Goal: Transaction & Acquisition: Purchase product/service

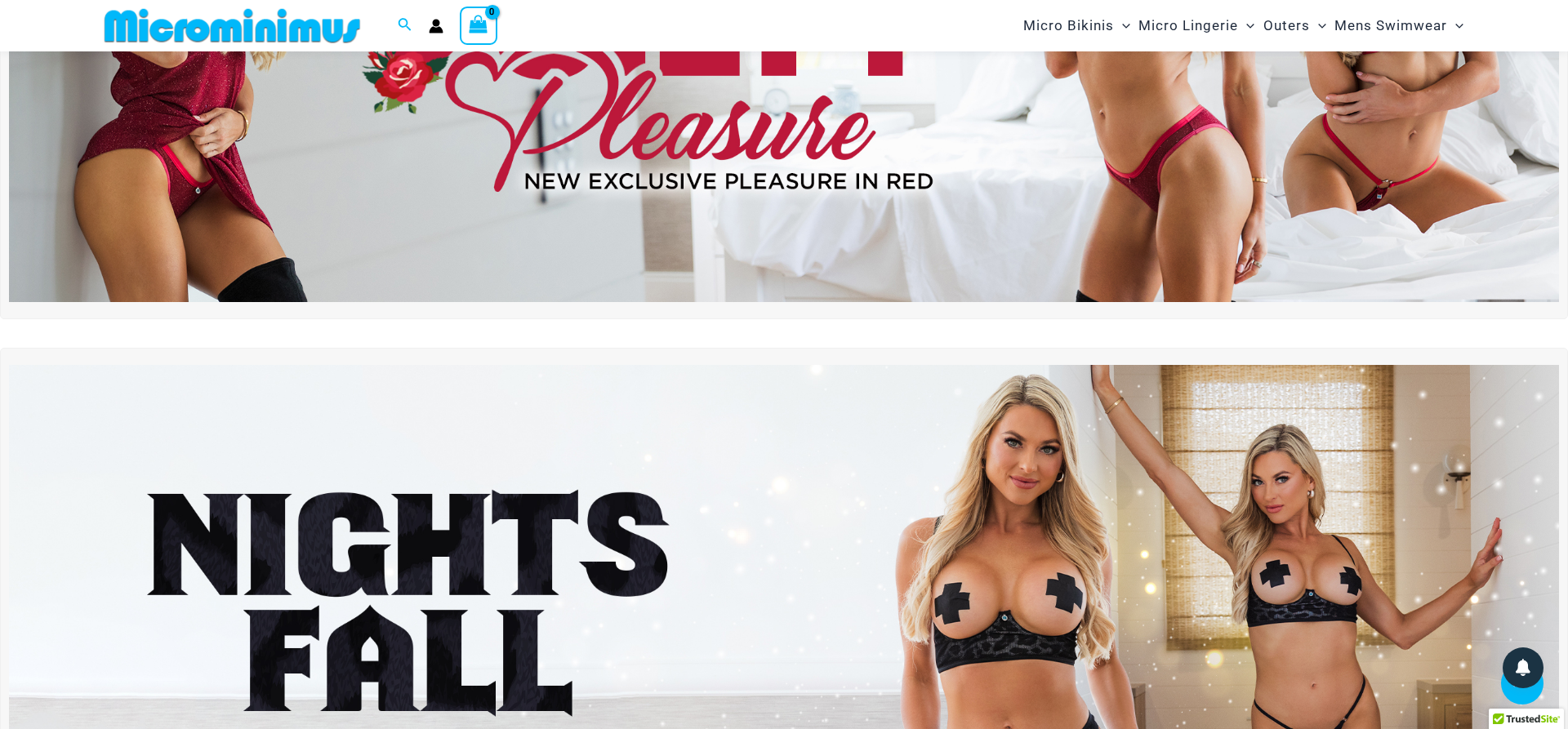
scroll to position [69, 0]
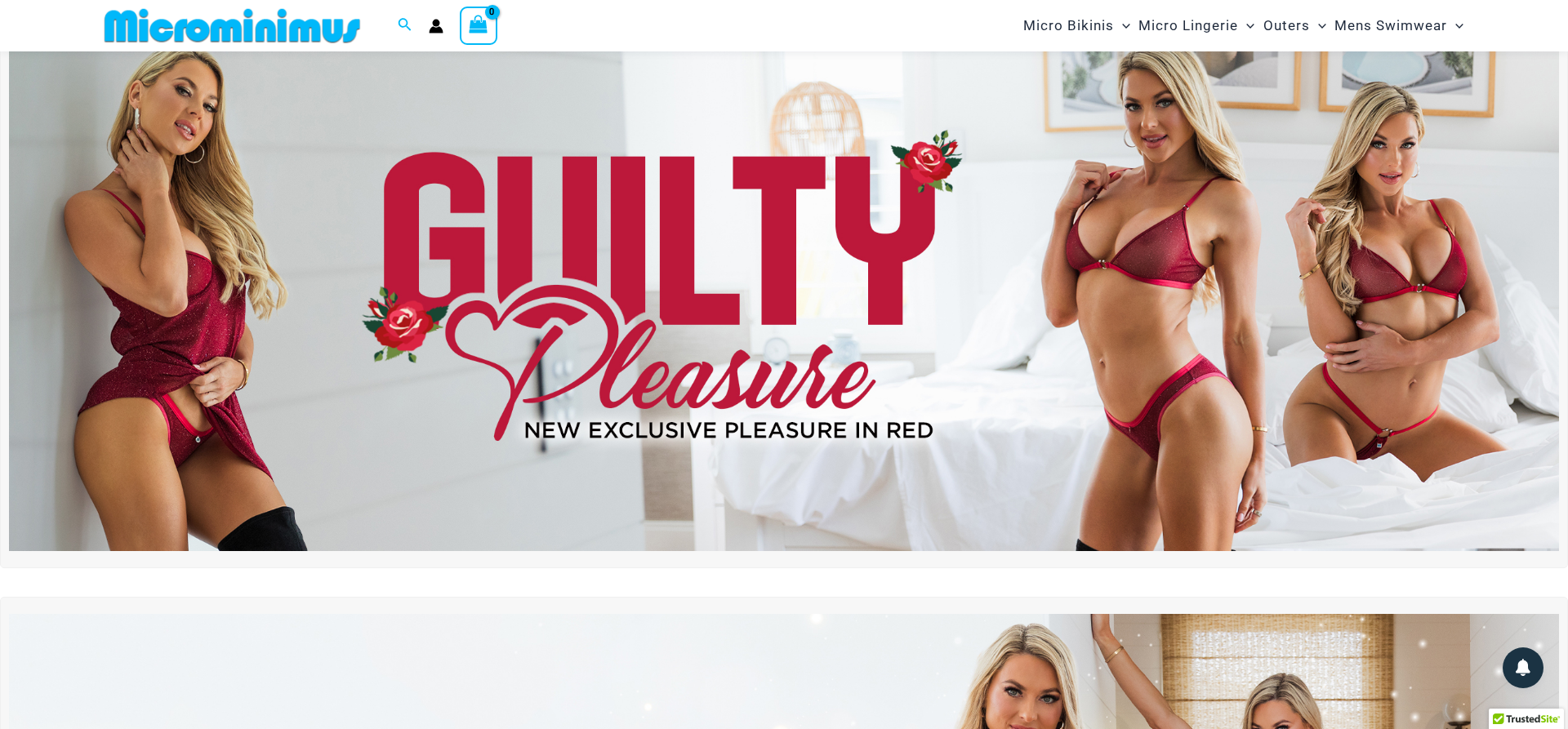
click at [1197, 274] on img at bounding box center [784, 288] width 1549 height 527
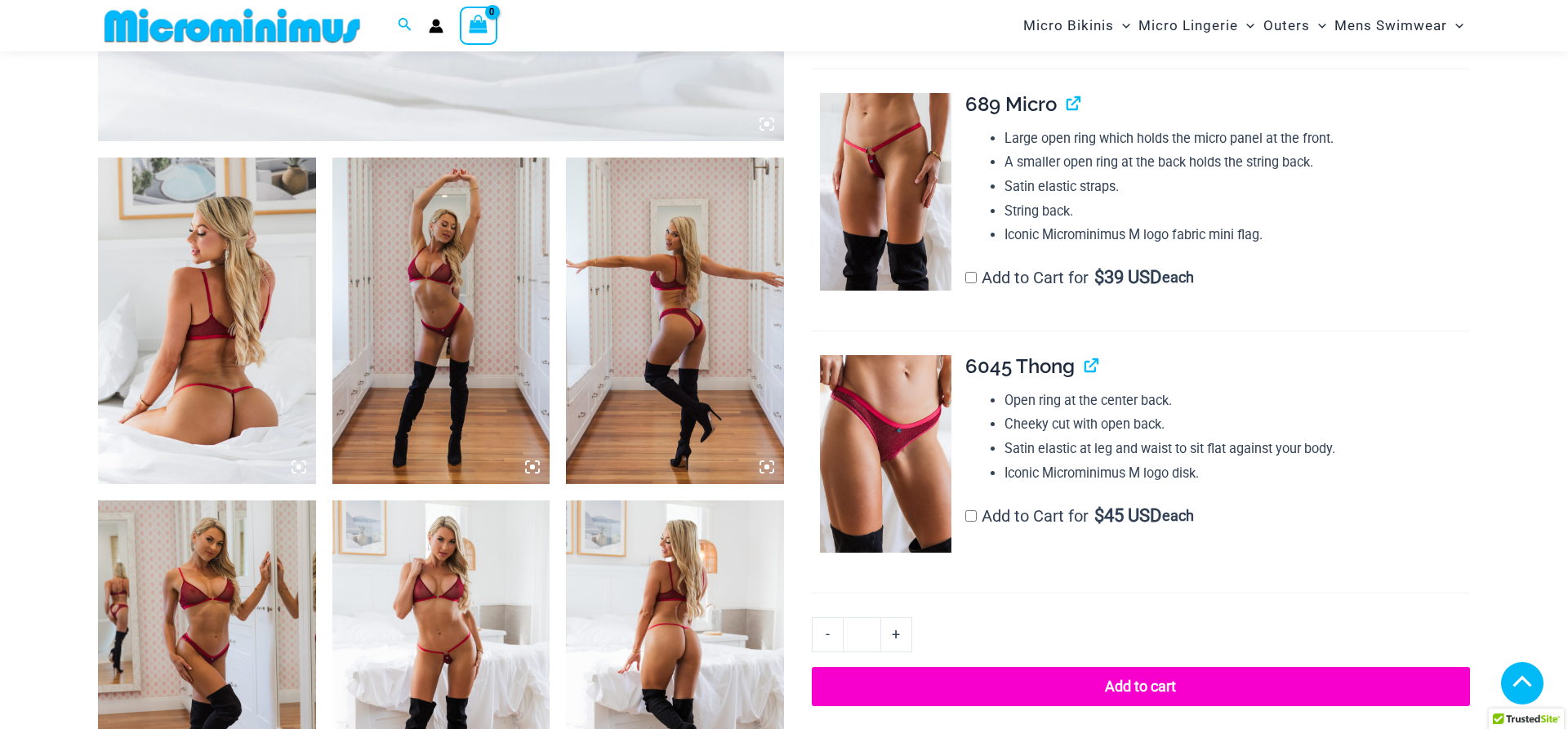
scroll to position [1151, 0]
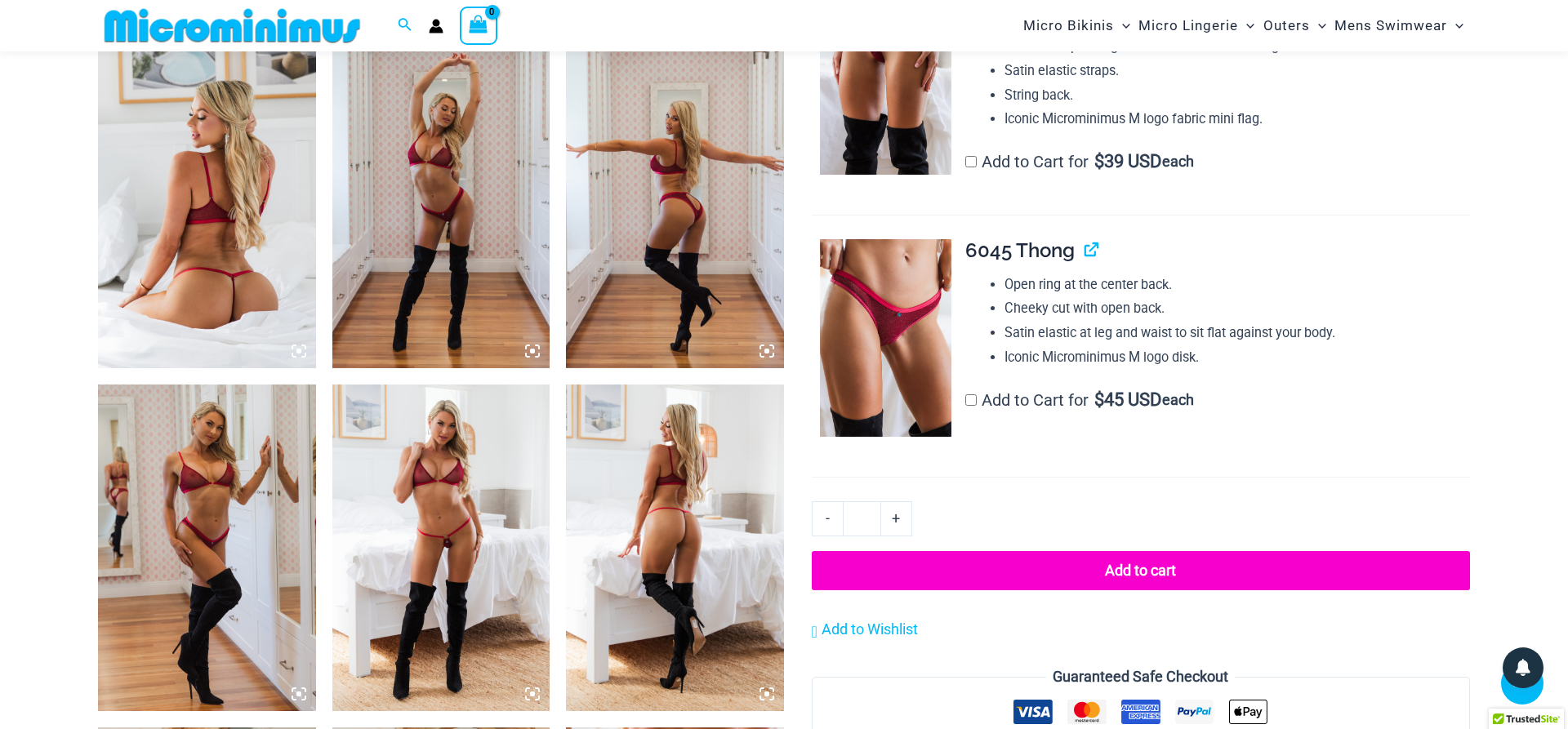
click at [241, 281] on img at bounding box center [207, 204] width 218 height 326
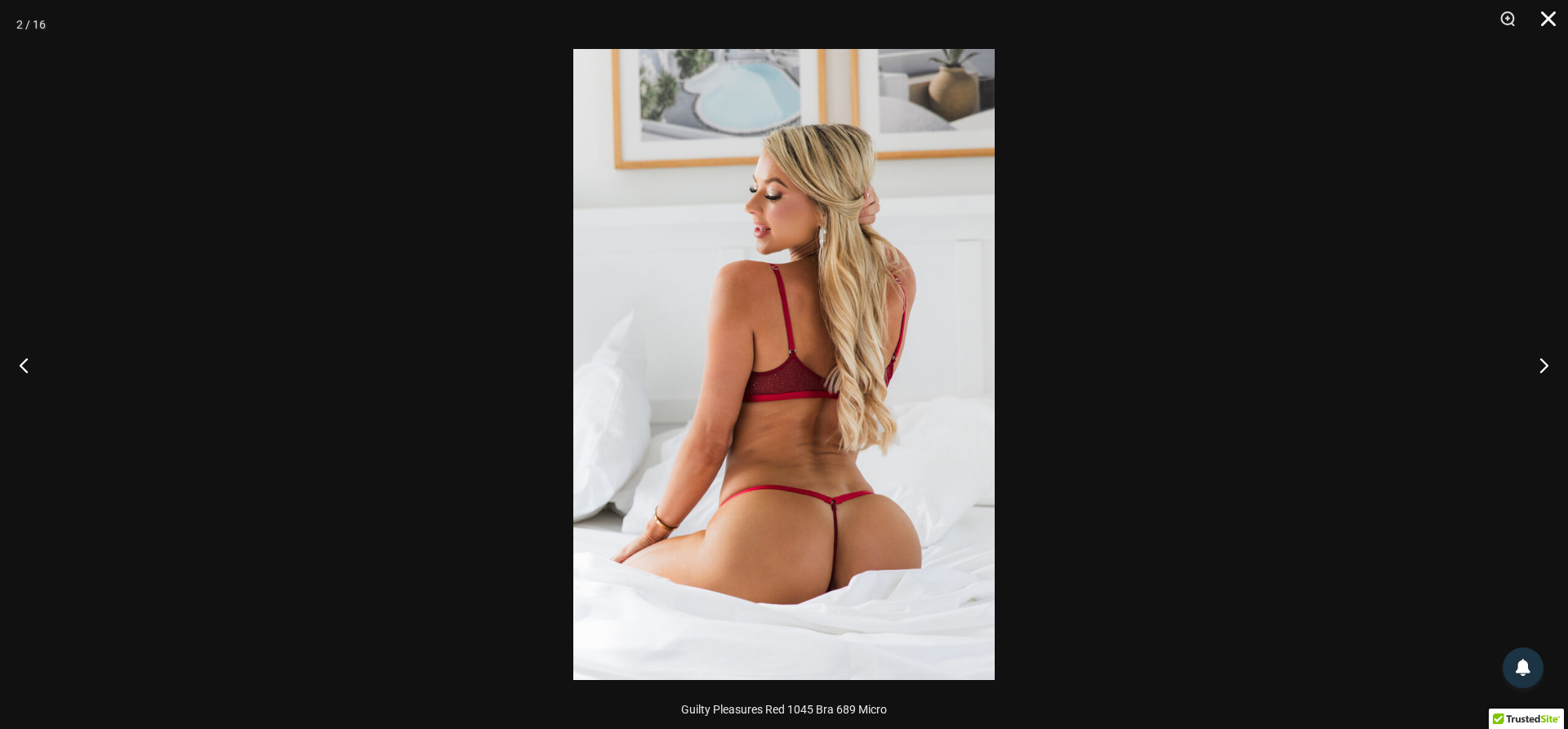
click at [1548, 15] on button "Close" at bounding box center [1542, 25] width 41 height 49
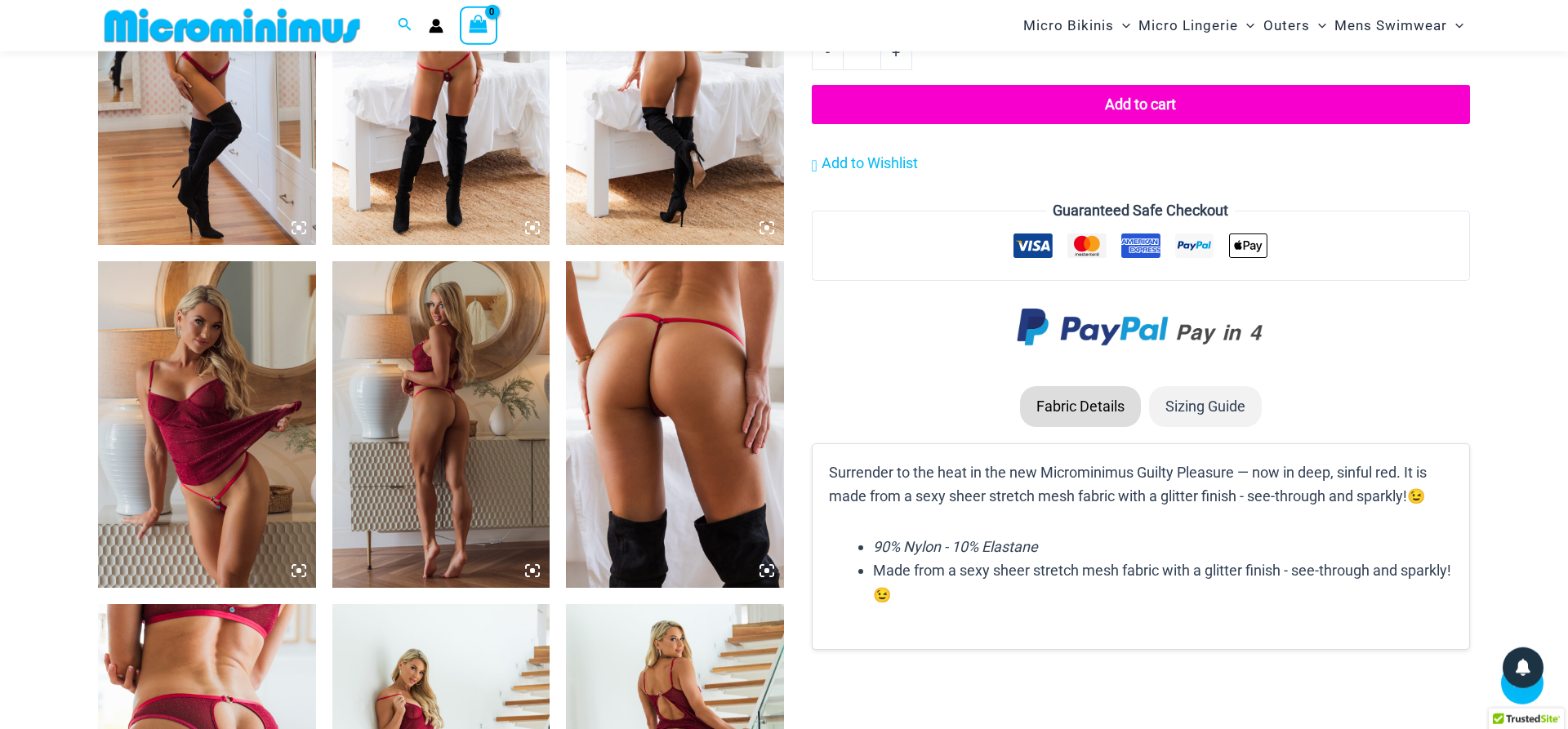
scroll to position [1651, 0]
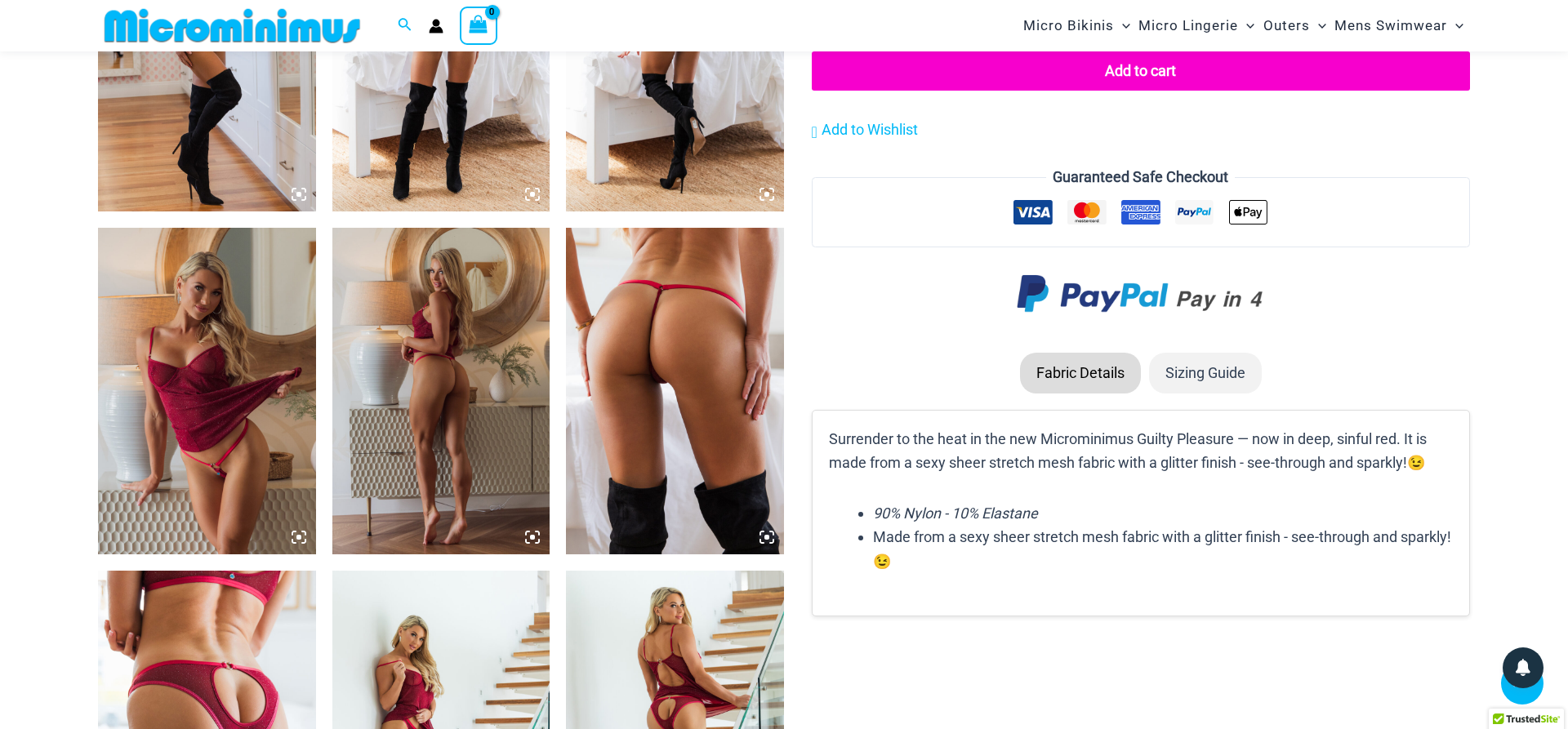
click at [674, 421] on img at bounding box center [675, 391] width 218 height 326
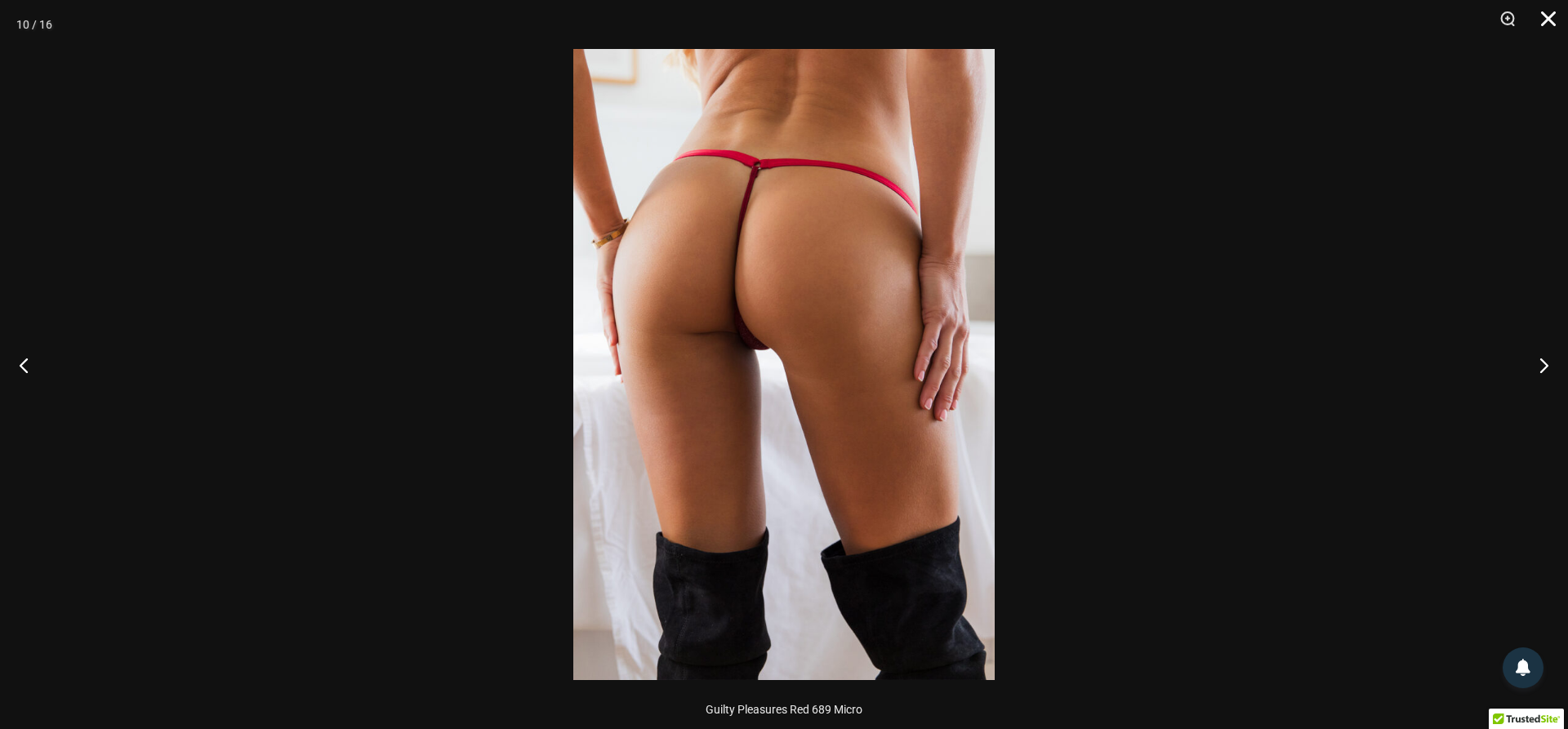
click at [1543, 16] on button "Close" at bounding box center [1542, 25] width 41 height 49
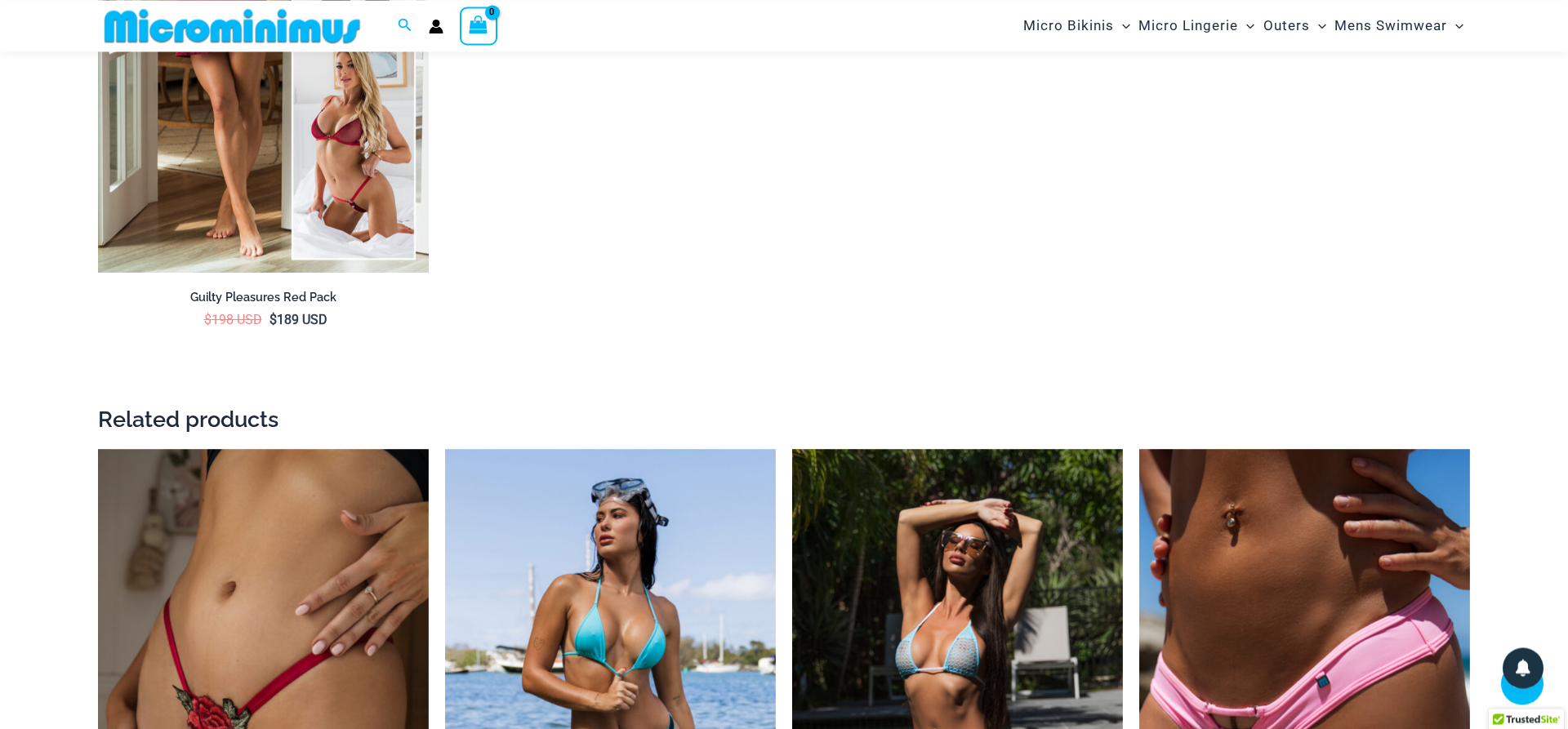
scroll to position [3398, 0]
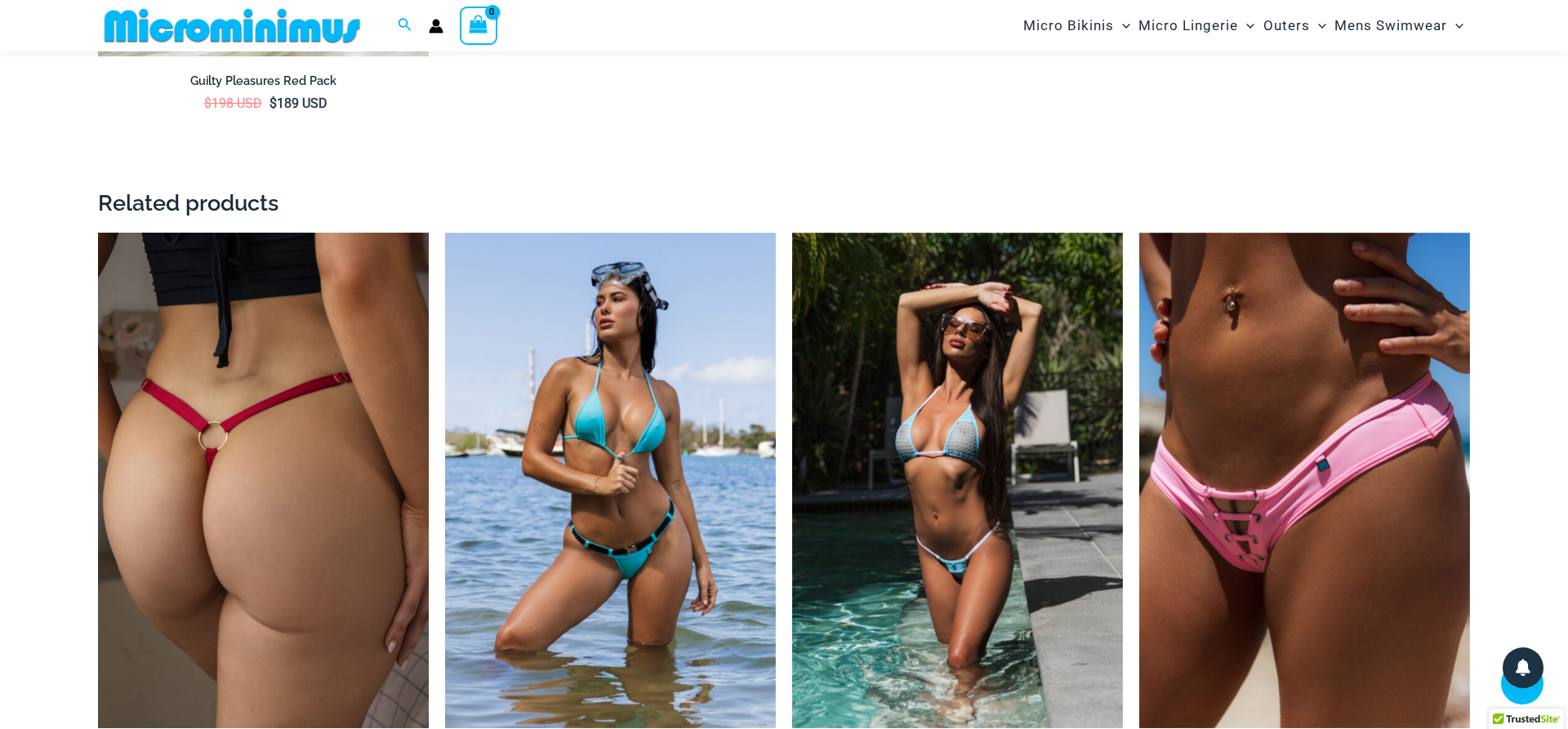
click at [262, 531] on img at bounding box center [263, 480] width 330 height 496
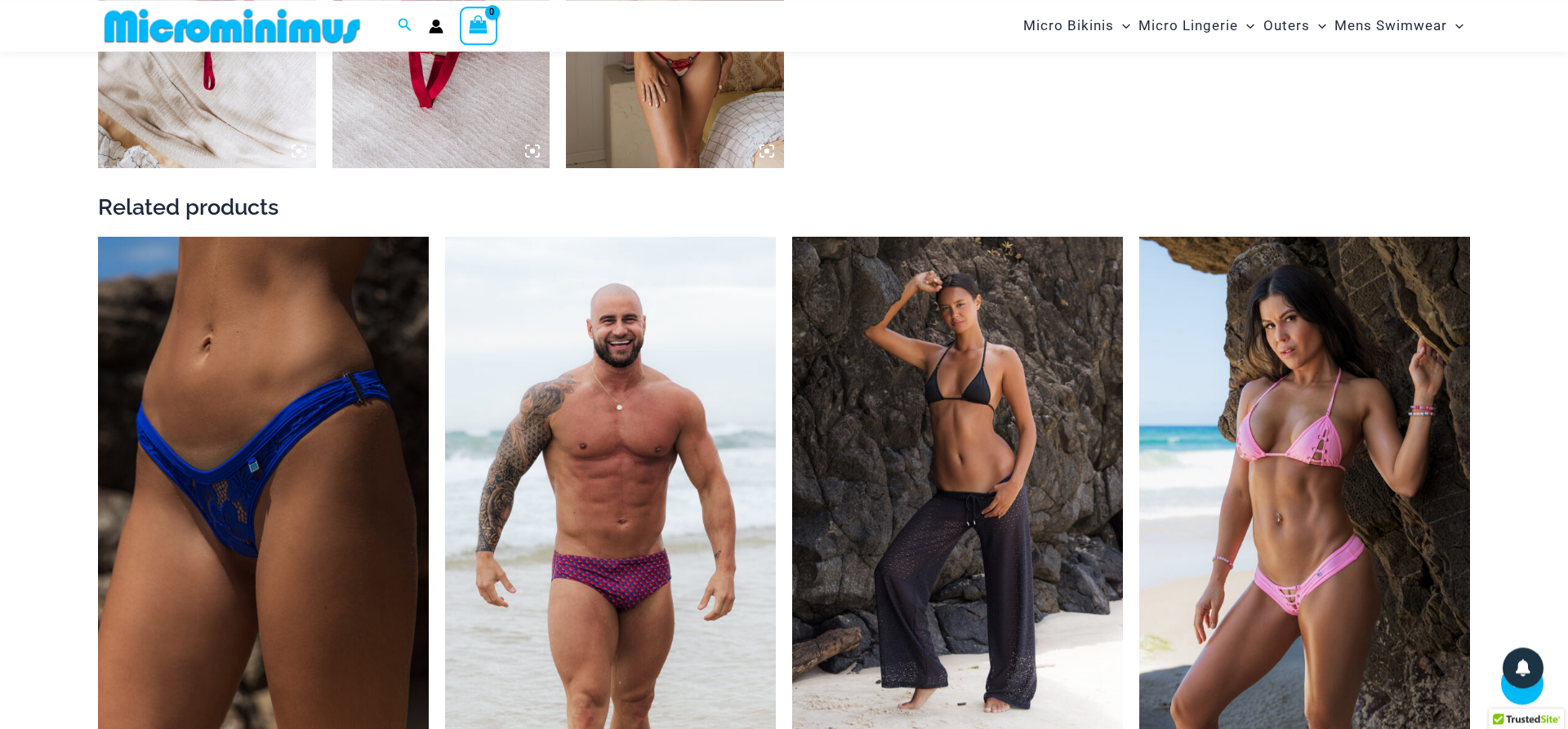
scroll to position [1735, 0]
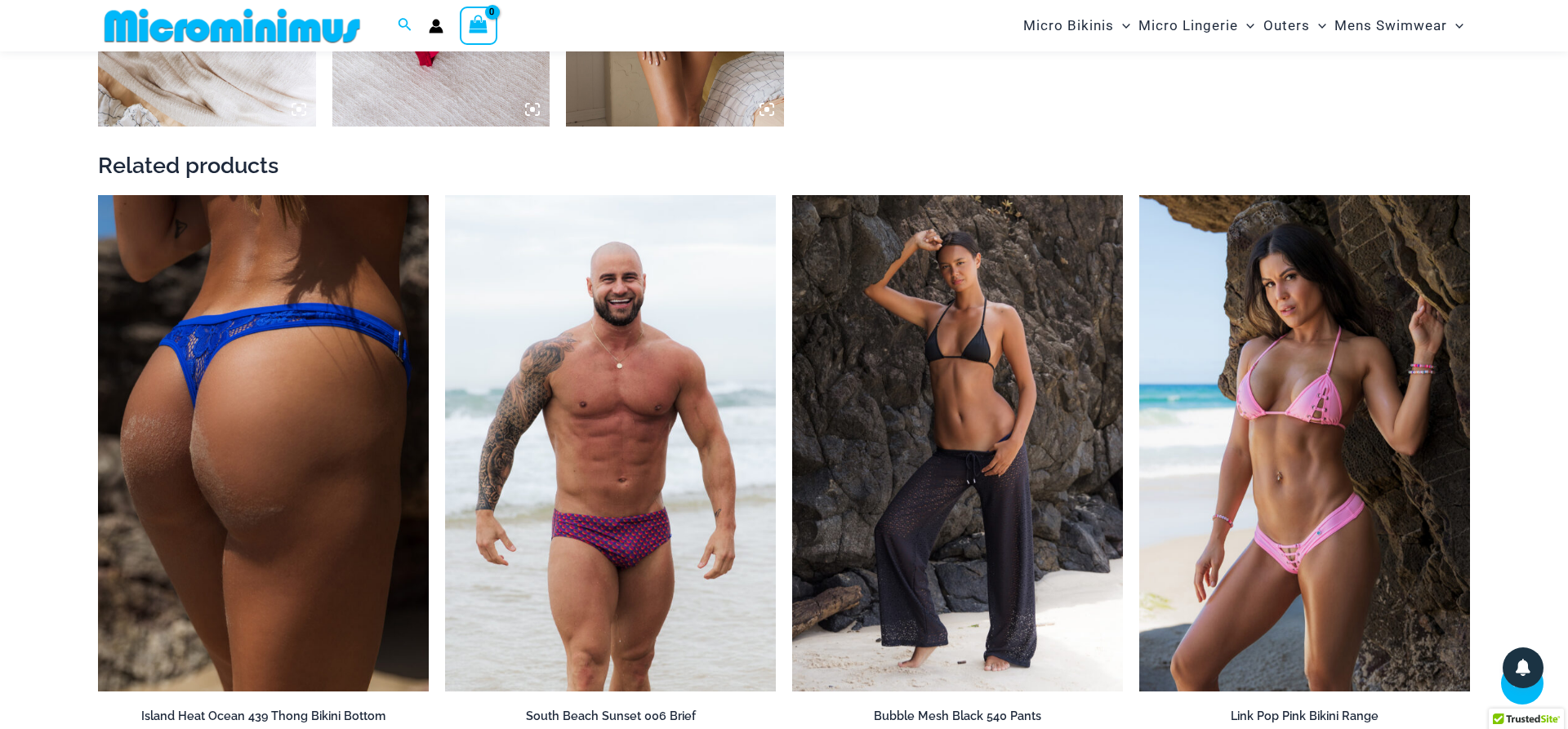
click at [309, 477] on img at bounding box center [263, 442] width 330 height 496
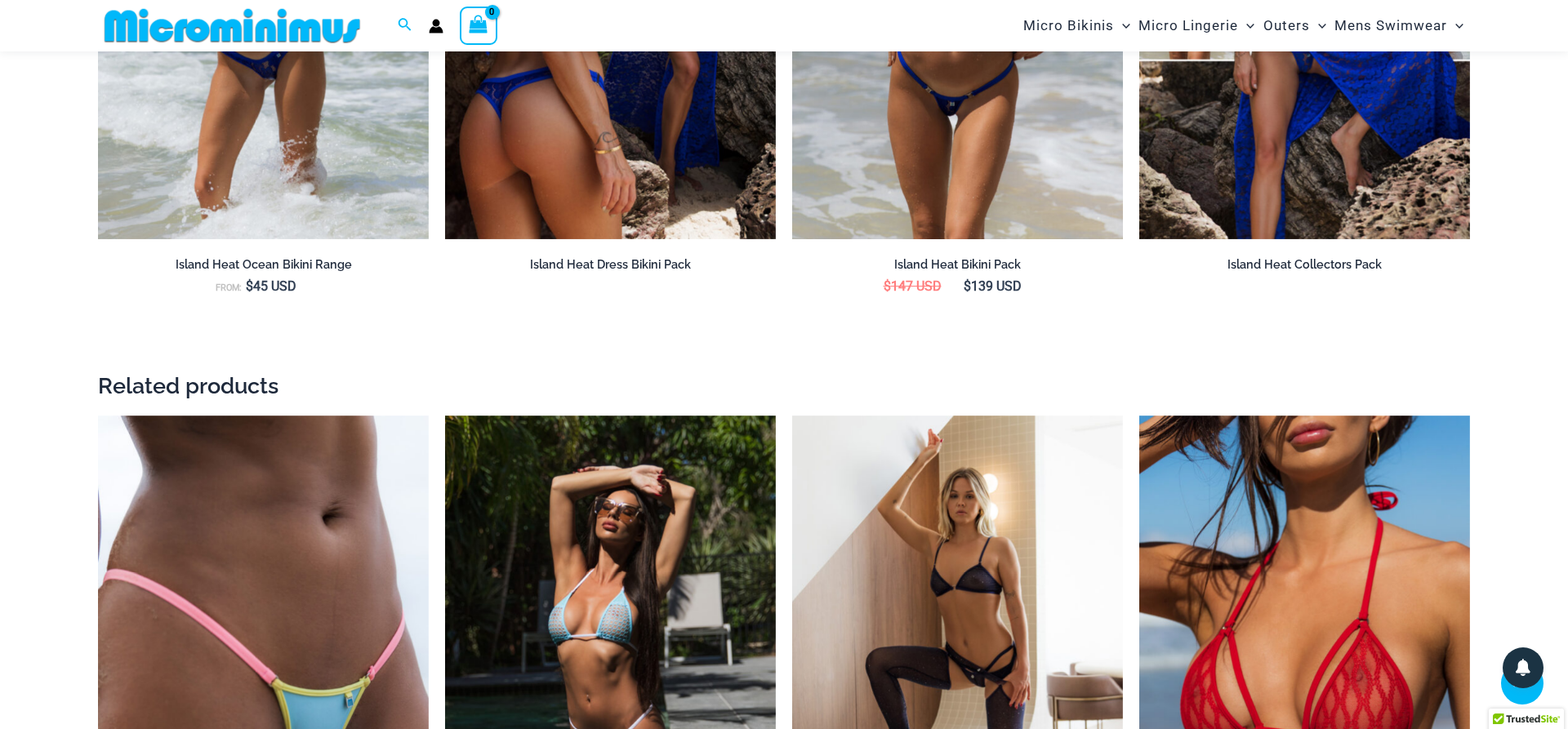
scroll to position [3148, 0]
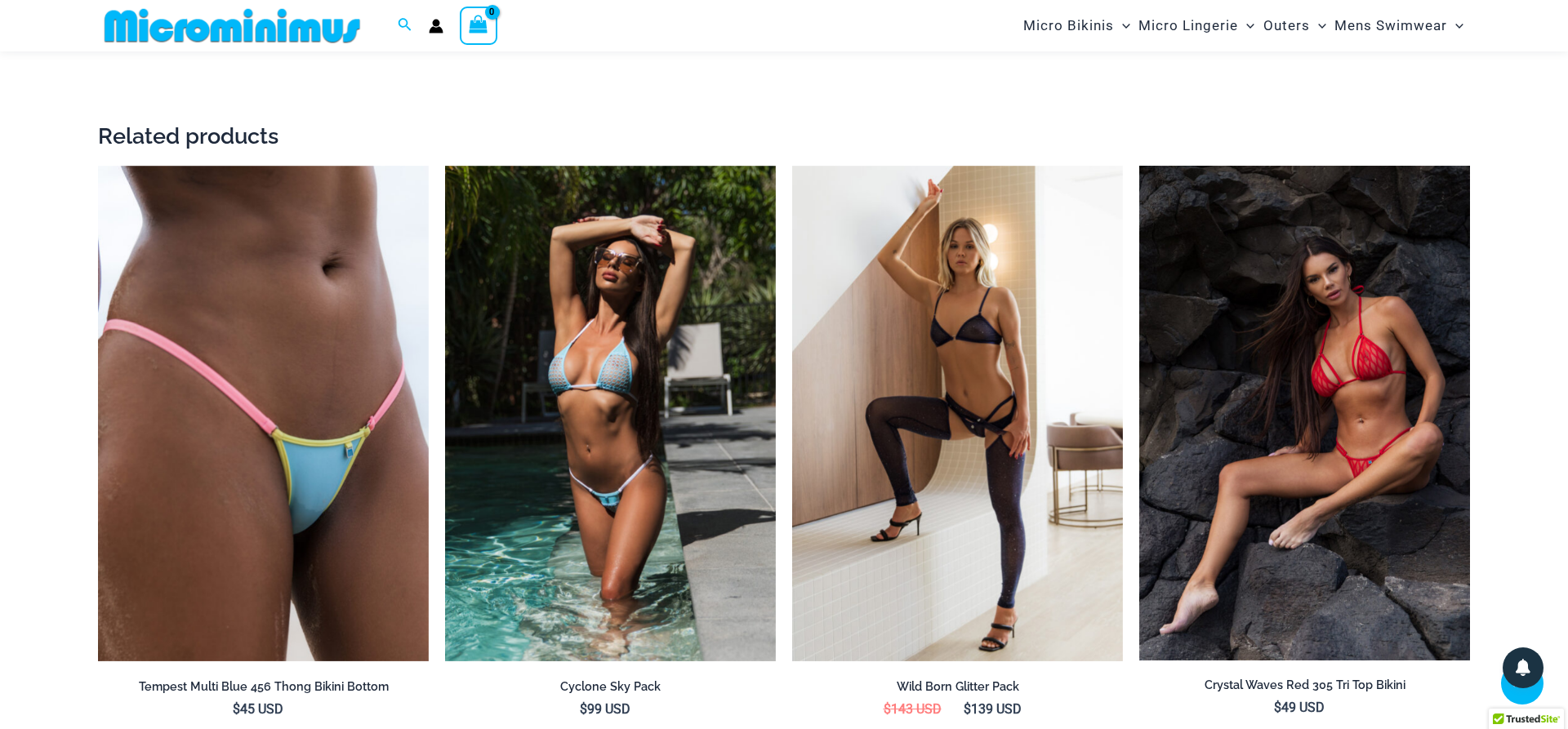
click at [1280, 409] on img at bounding box center [1305, 413] width 330 height 494
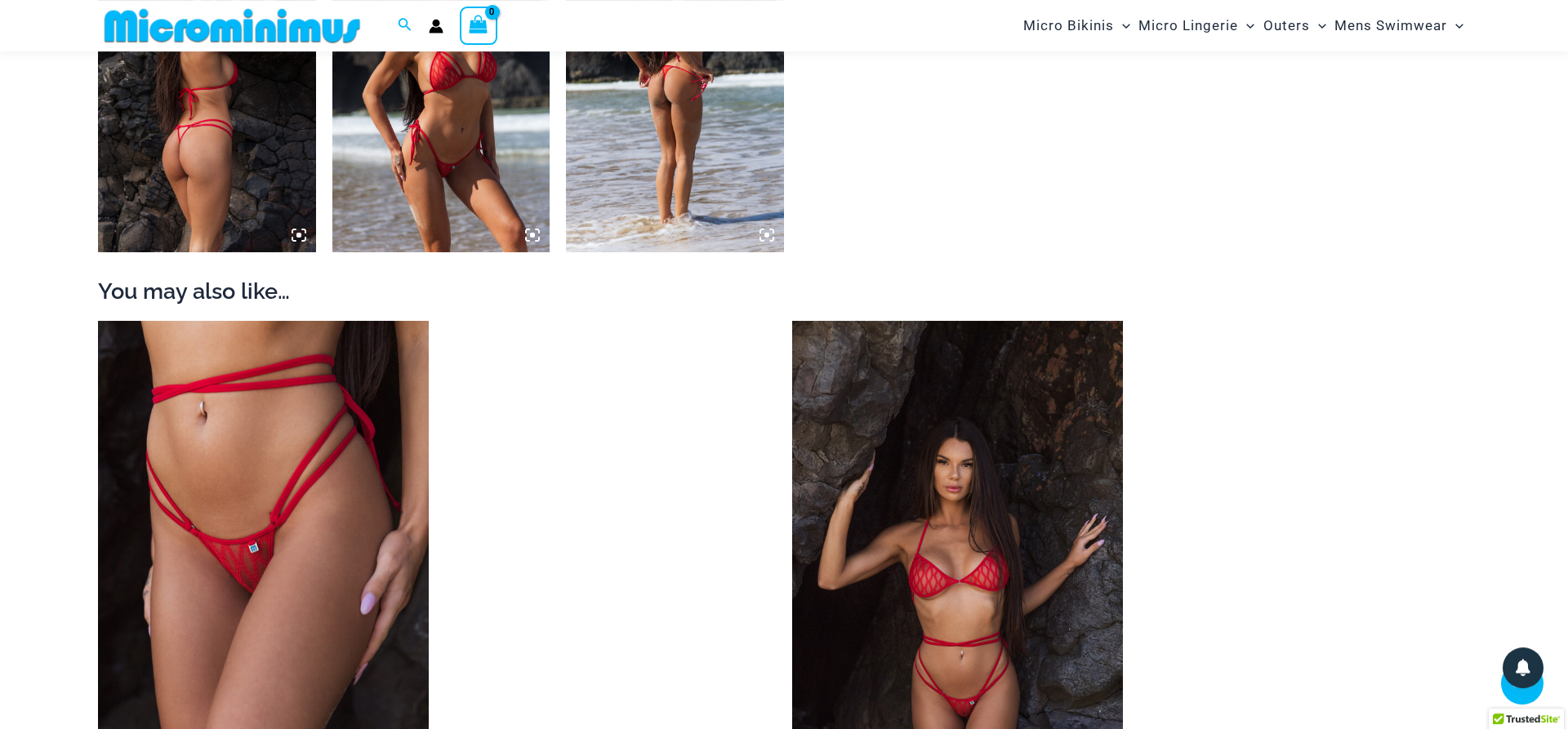
scroll to position [1650, 0]
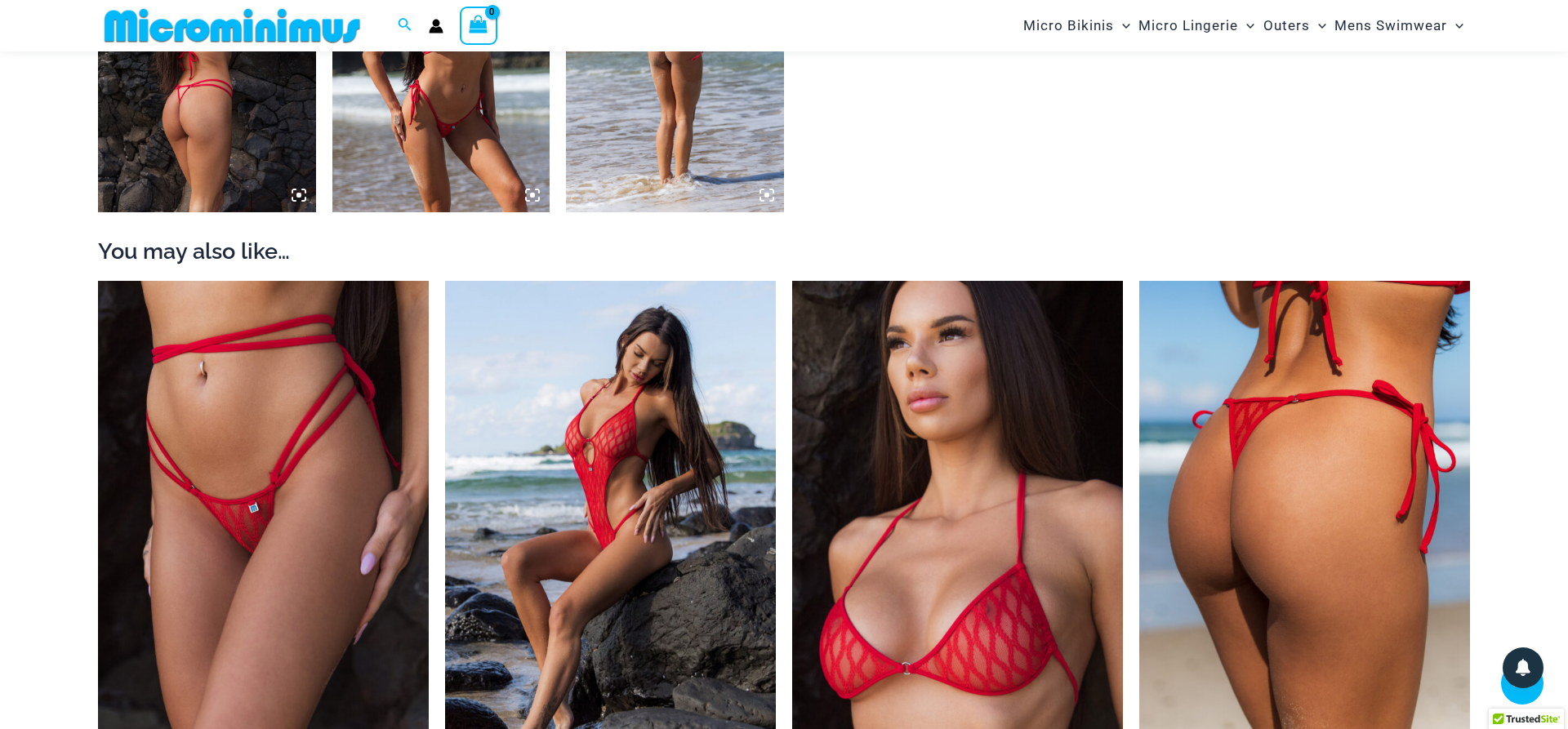
click at [1243, 522] on img at bounding box center [1305, 529] width 330 height 496
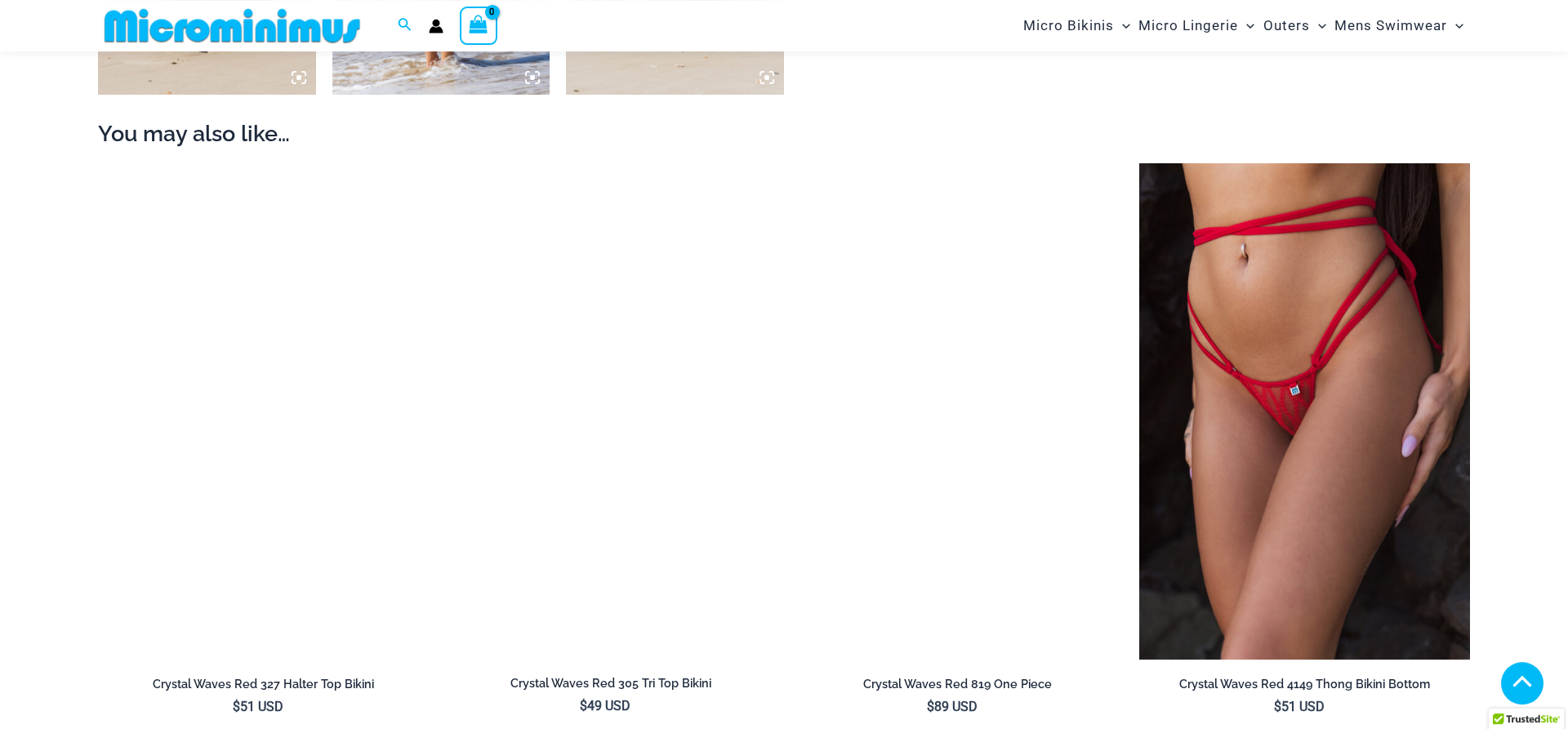
scroll to position [1830, 0]
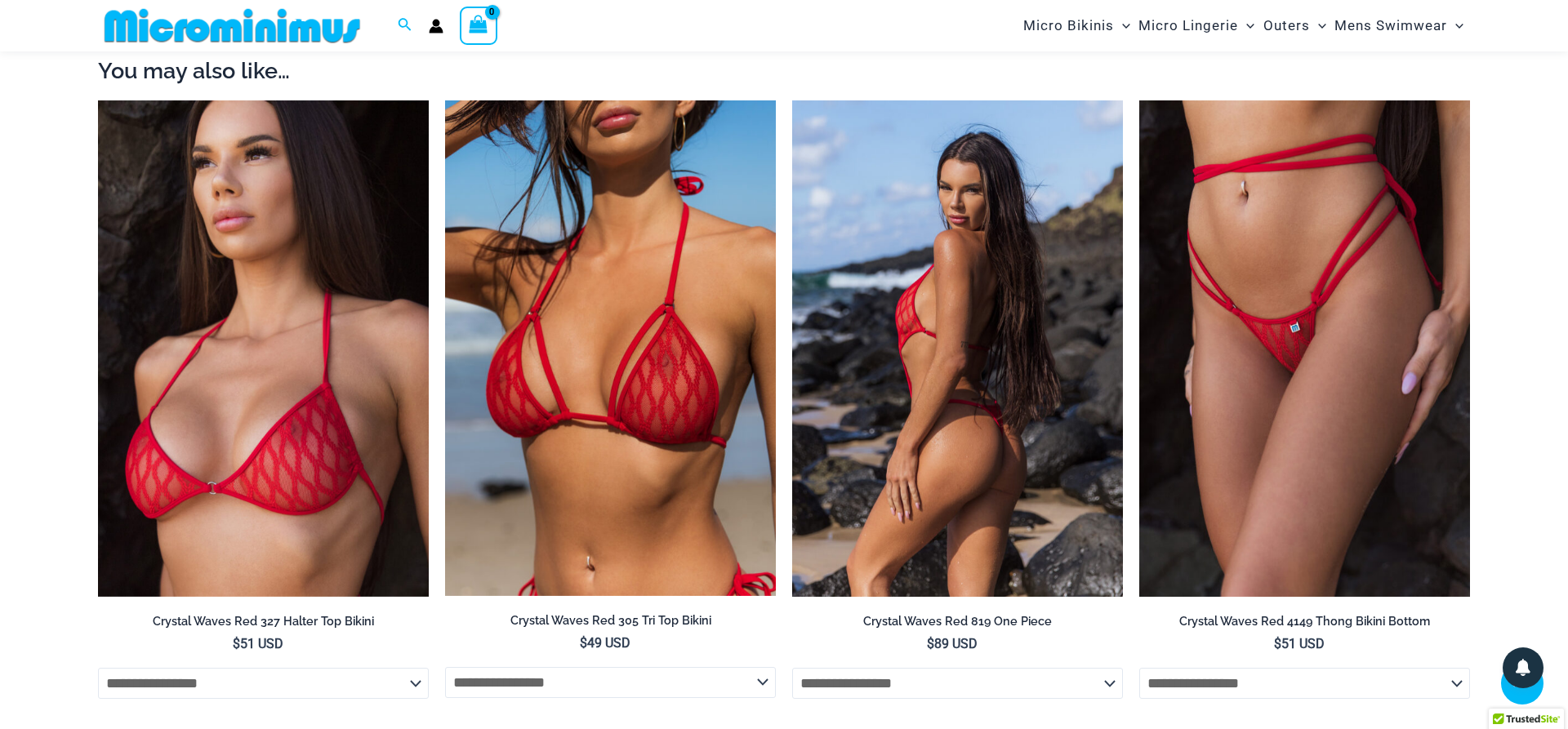
click at [955, 399] on img at bounding box center [958, 348] width 330 height 496
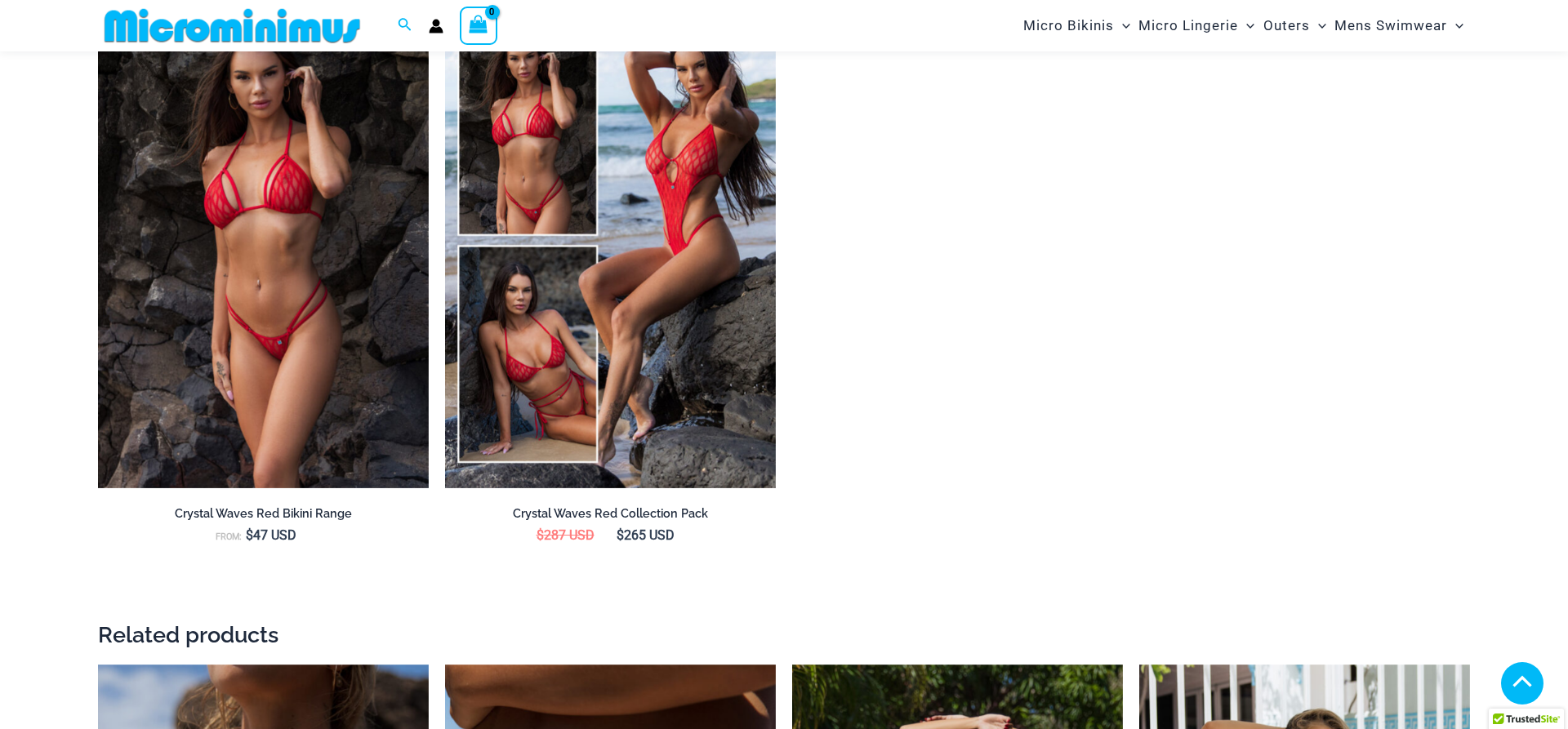
scroll to position [3149, 0]
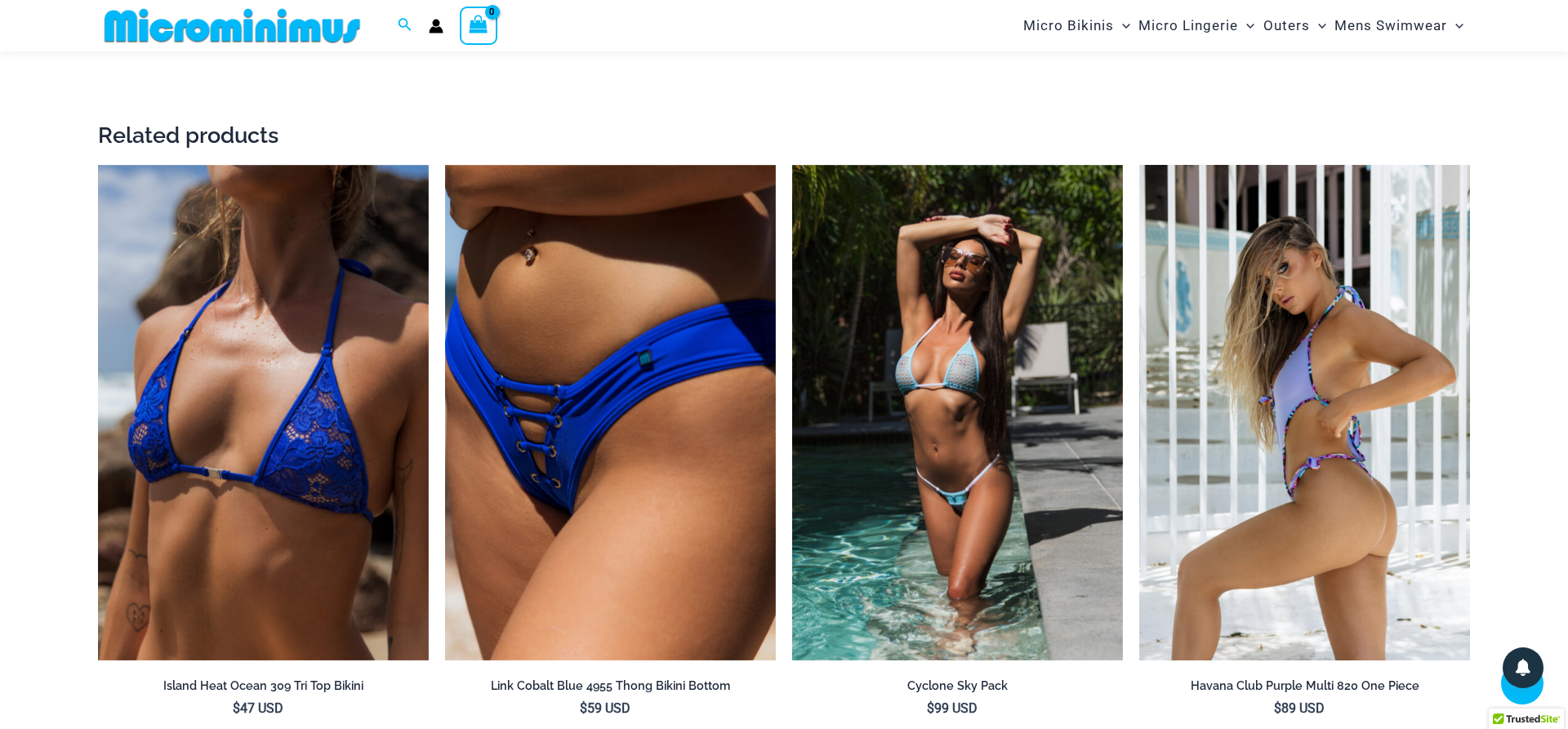
click at [1303, 385] on img at bounding box center [1305, 413] width 330 height 496
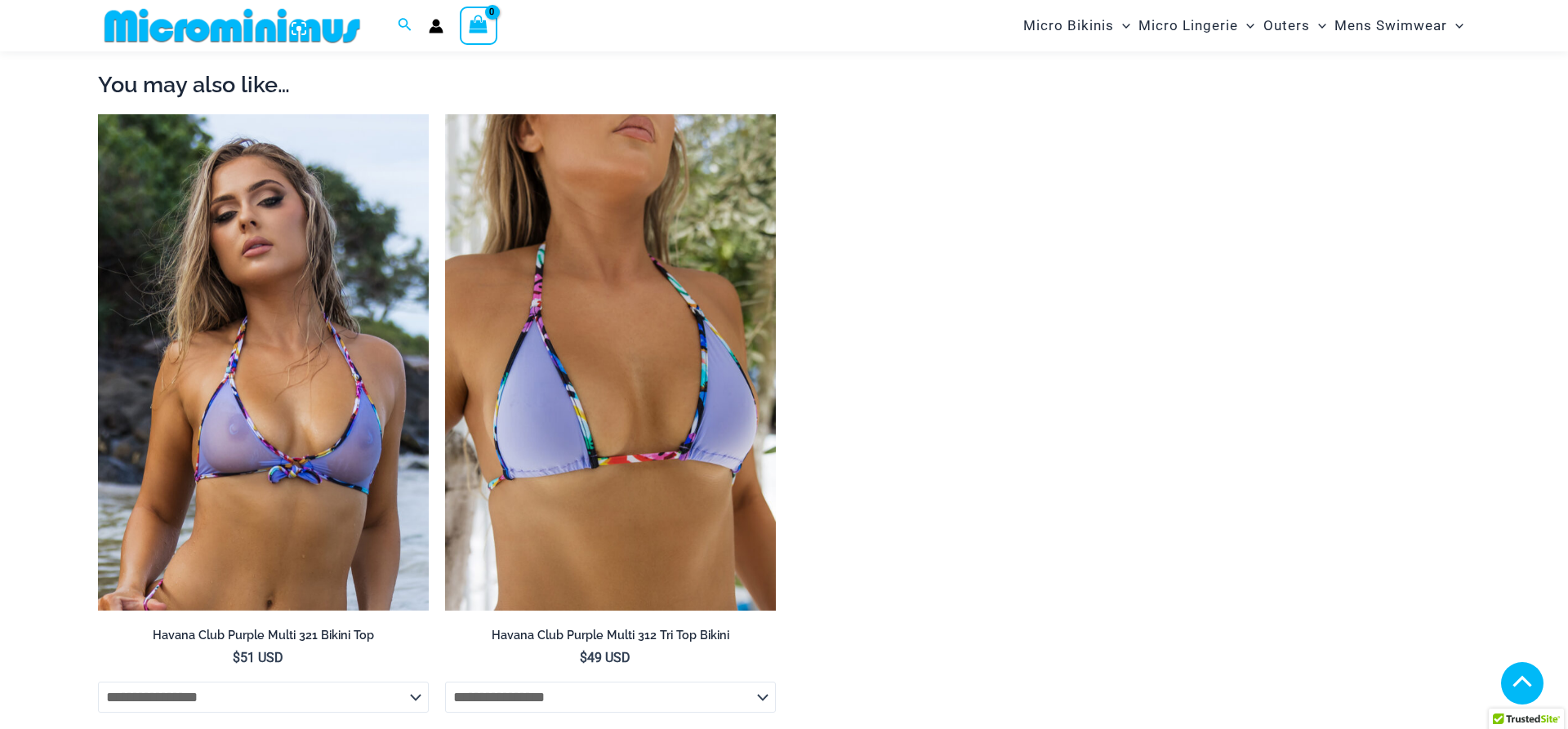
scroll to position [2399, 0]
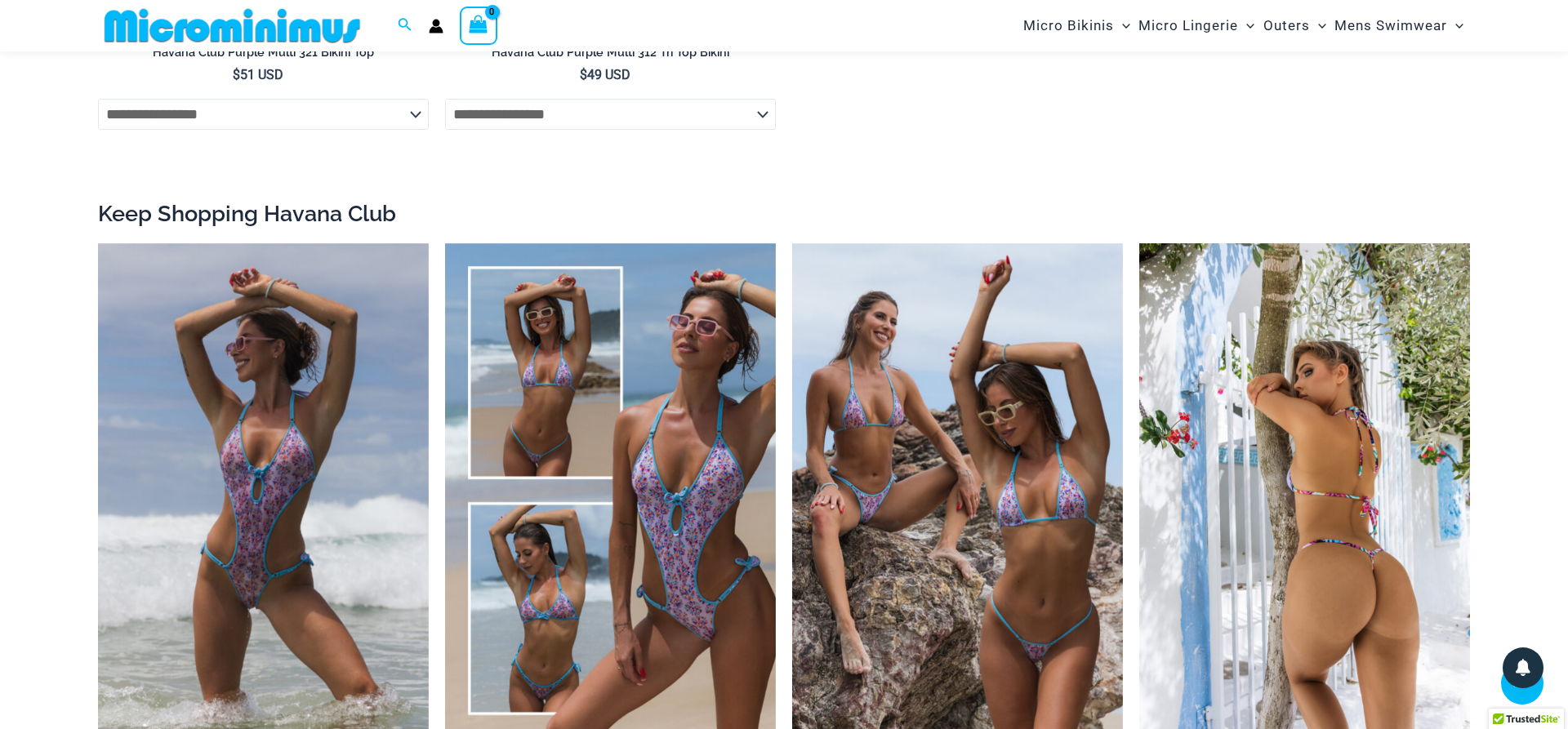
click at [1389, 596] on img at bounding box center [1305, 490] width 330 height 496
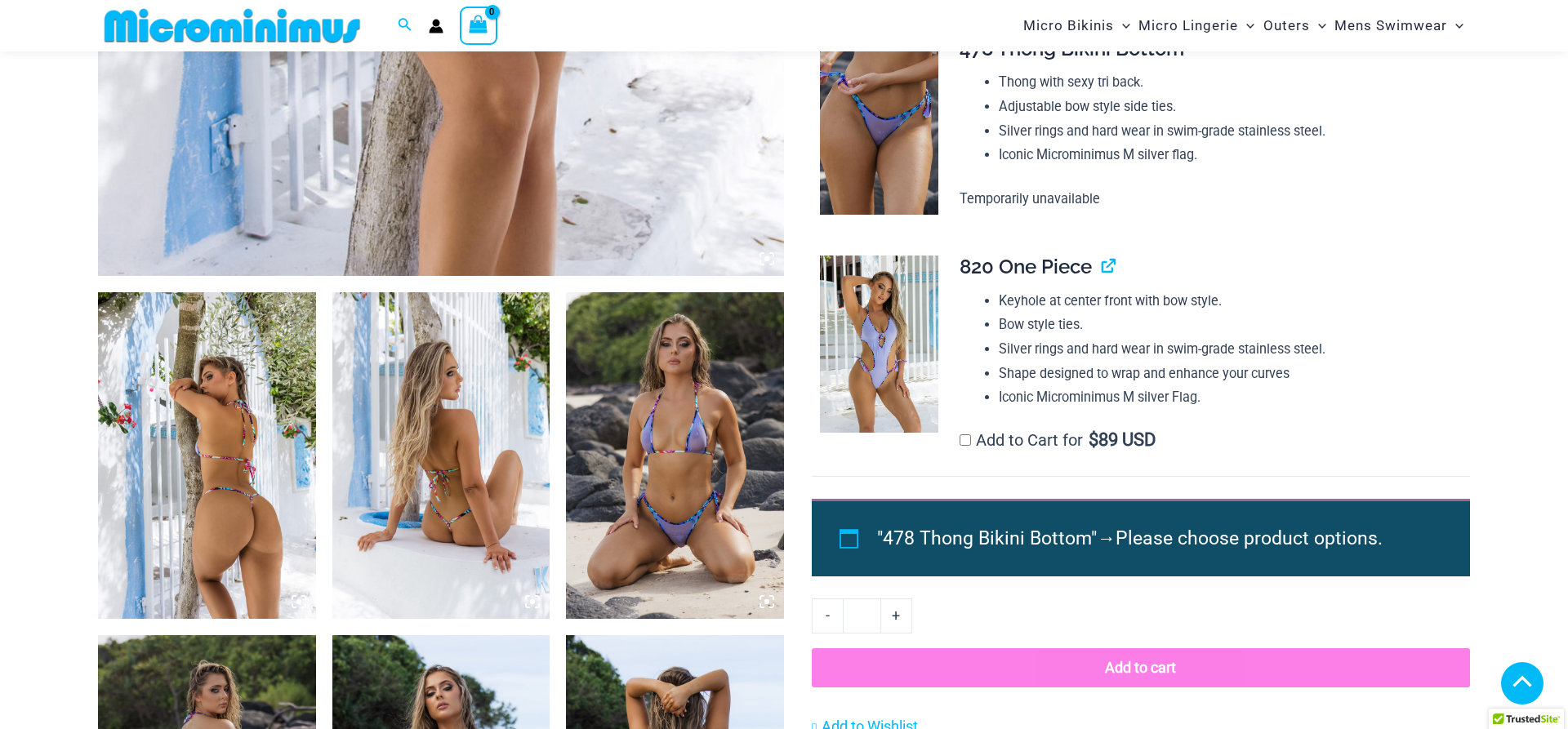
scroll to position [984, 0]
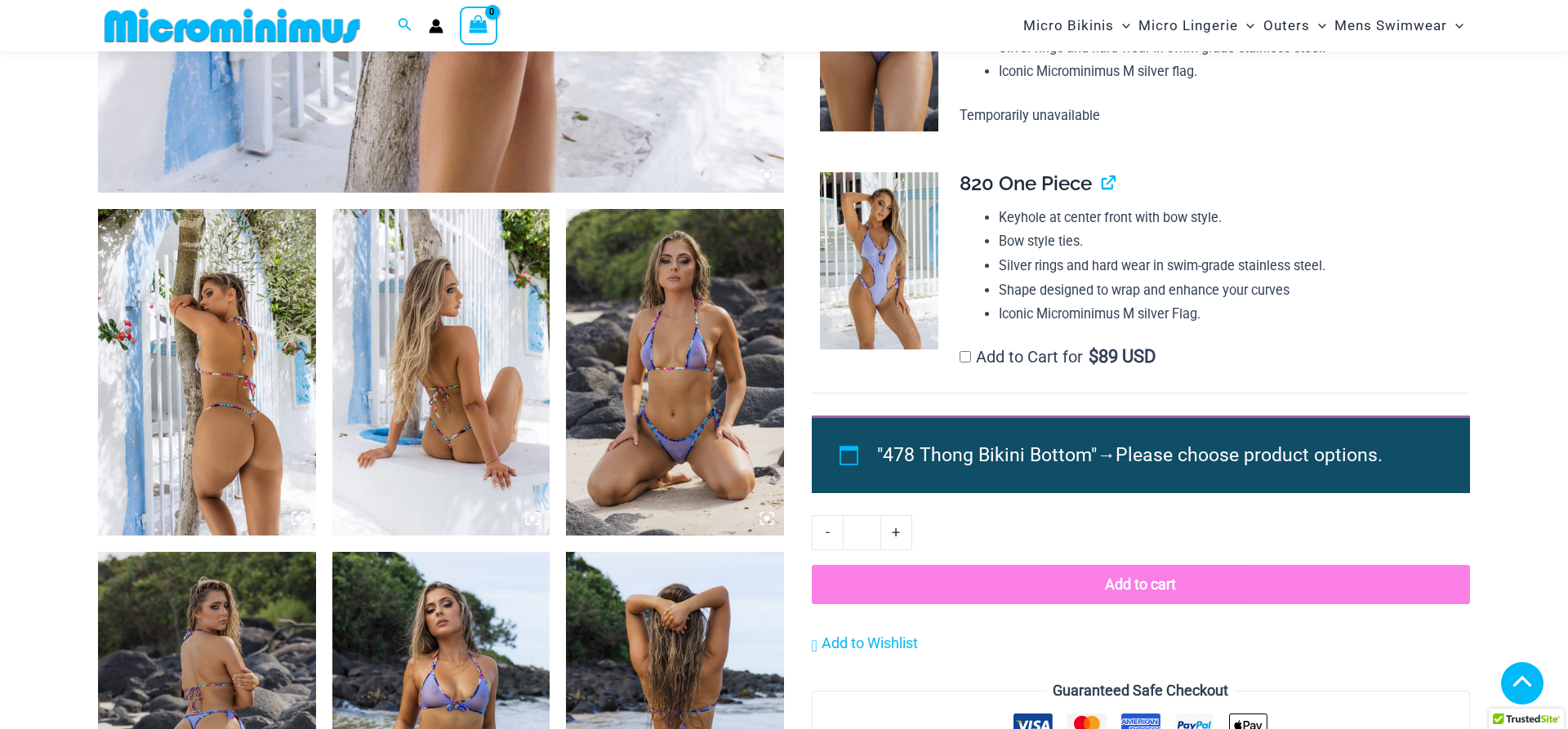
click at [688, 457] on img at bounding box center [675, 372] width 218 height 326
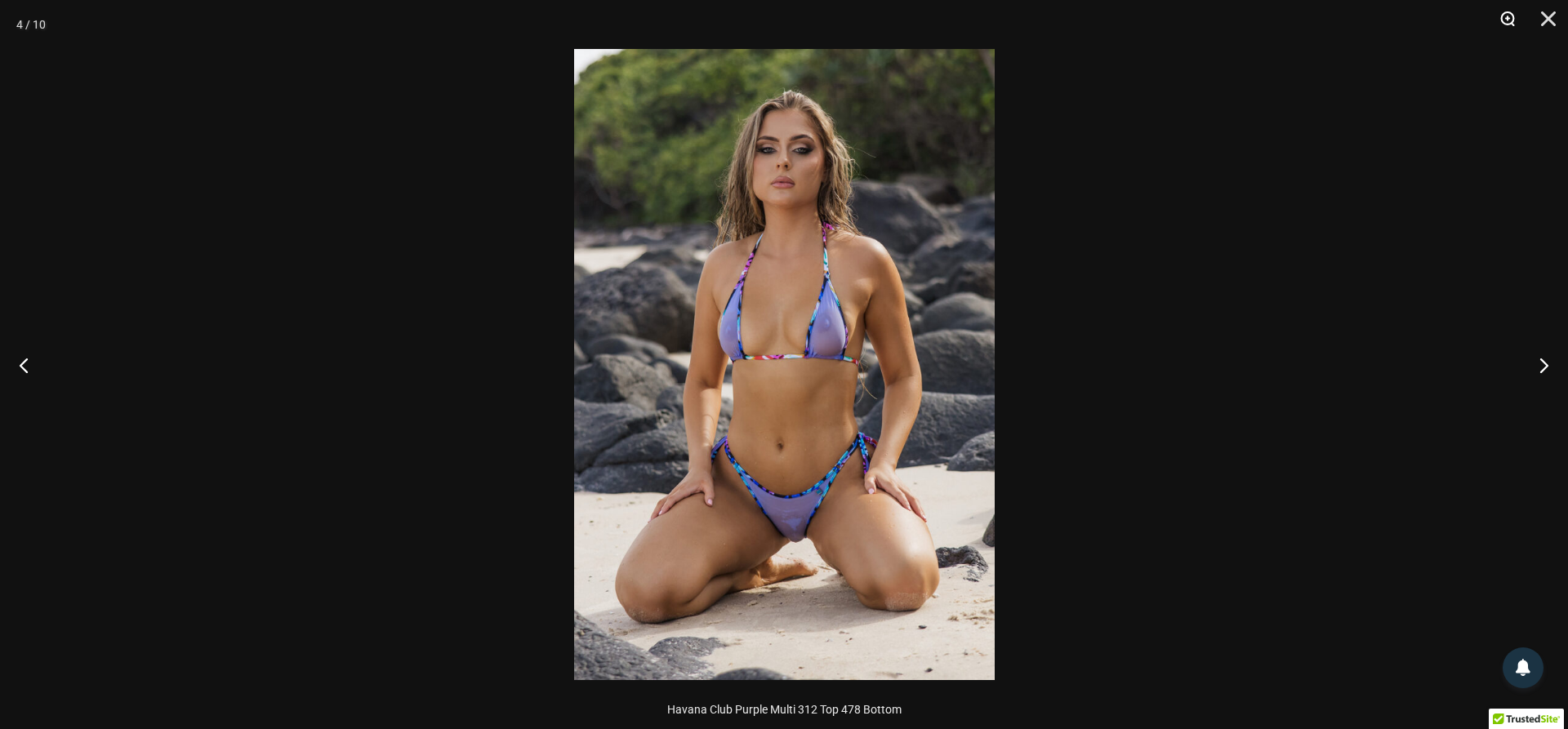
click at [1505, 17] on button "Zoom" at bounding box center [1502, 25] width 41 height 49
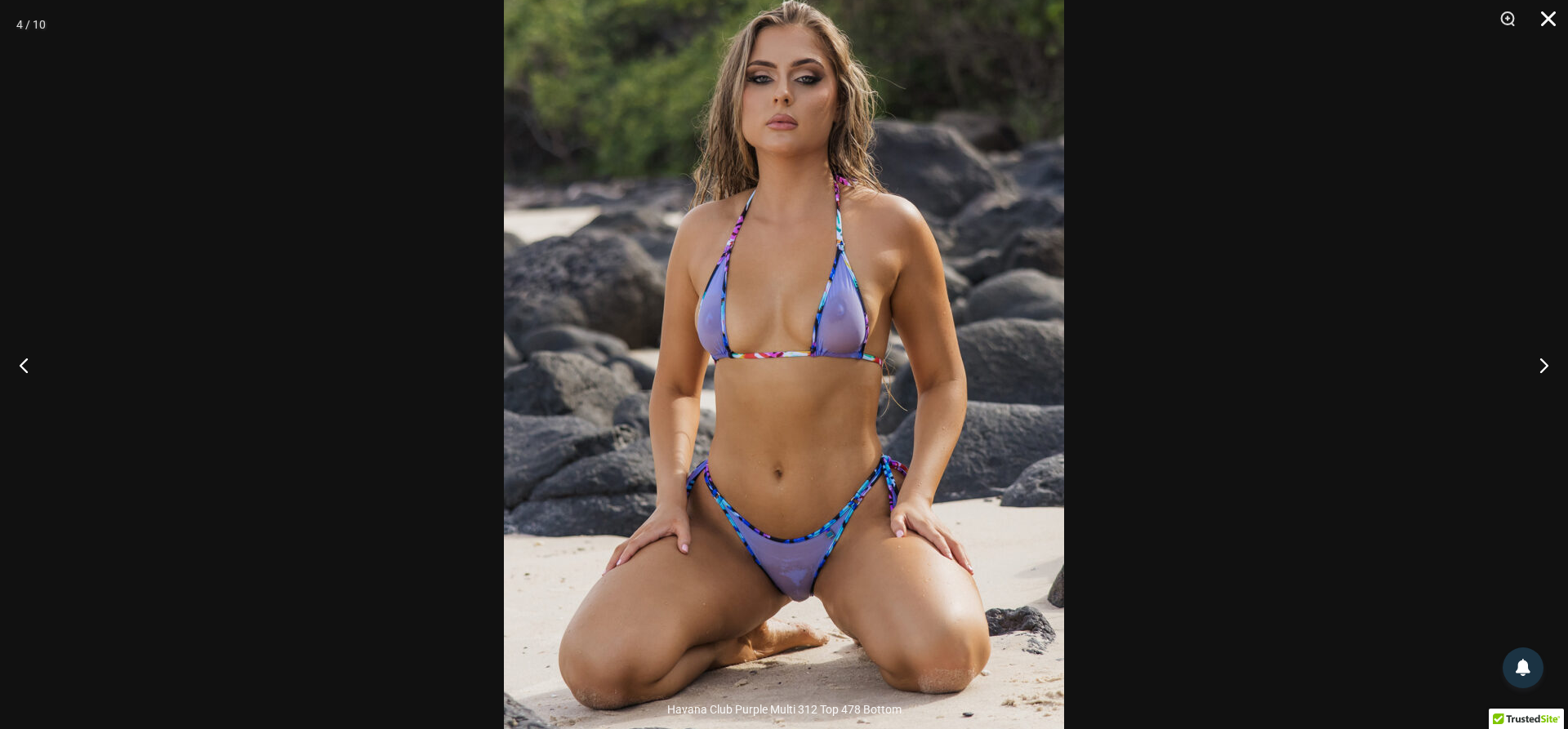
click at [1546, 19] on button "Close" at bounding box center [1542, 25] width 41 height 49
